Goal: Find specific page/section: Find specific page/section

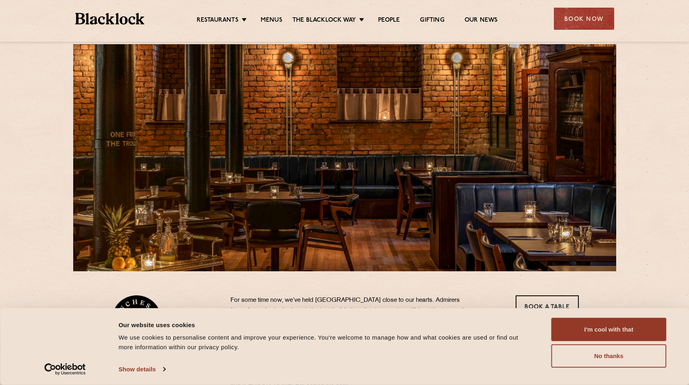
scroll to position [18, 0]
click at [274, 20] on link "Menus" at bounding box center [272, 20] width 22 height 9
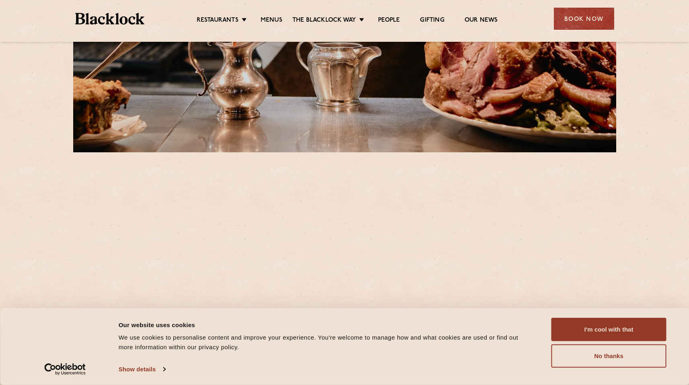
scroll to position [188, 0]
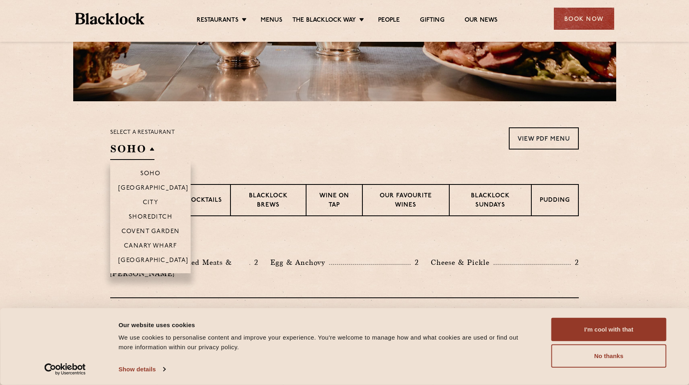
click at [146, 150] on h2 "SOHO" at bounding box center [132, 151] width 44 height 18
click at [150, 257] on p "[GEOGRAPHIC_DATA]" at bounding box center [153, 261] width 70 height 8
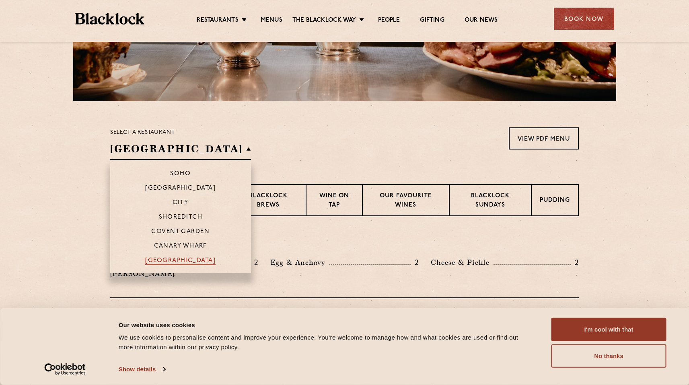
click at [157, 260] on p "[GEOGRAPHIC_DATA]" at bounding box center [180, 261] width 70 height 8
click at [167, 261] on p "[GEOGRAPHIC_DATA]" at bounding box center [180, 261] width 70 height 8
click at [169, 260] on p "[GEOGRAPHIC_DATA]" at bounding box center [180, 261] width 70 height 8
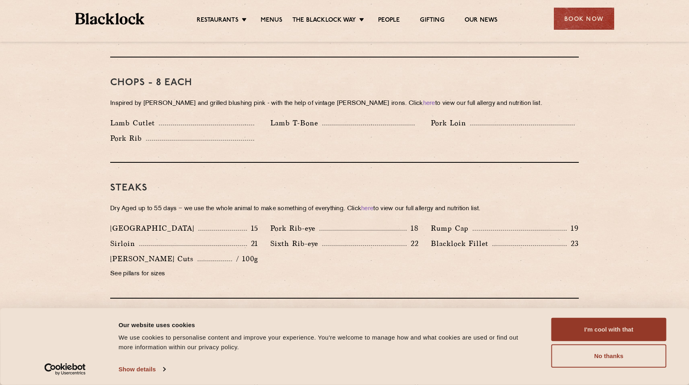
scroll to position [653, 0]
